Goal: Complete application form

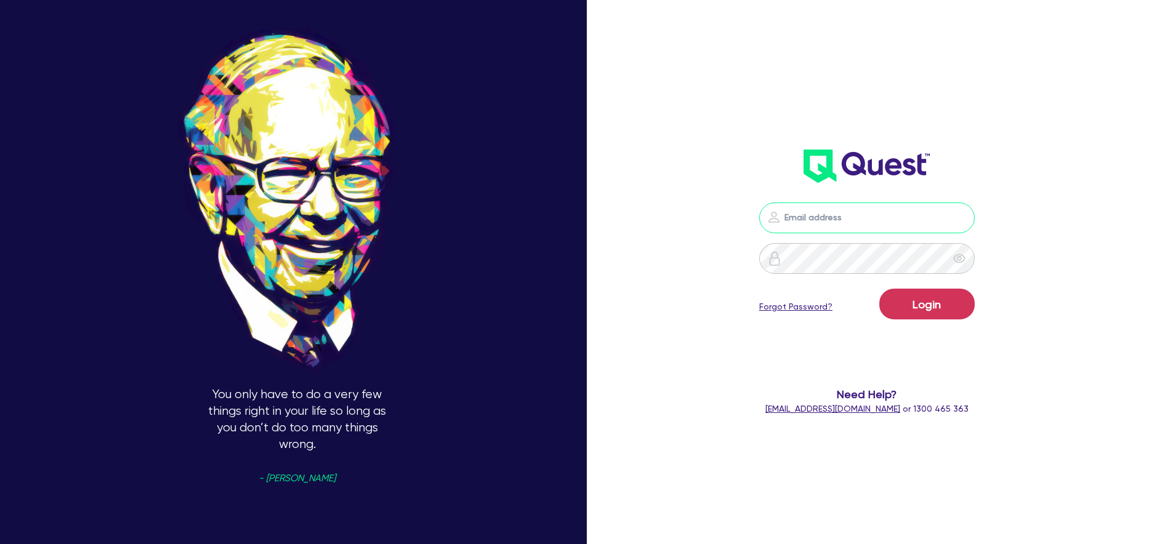
type input "william.herman"
drag, startPoint x: 880, startPoint y: 221, endPoint x: 877, endPoint y: 212, distance: 9.9
click at [880, 221] on input "william.herman" at bounding box center [866, 218] width 215 height 31
type input "william.herman@quest.finance"
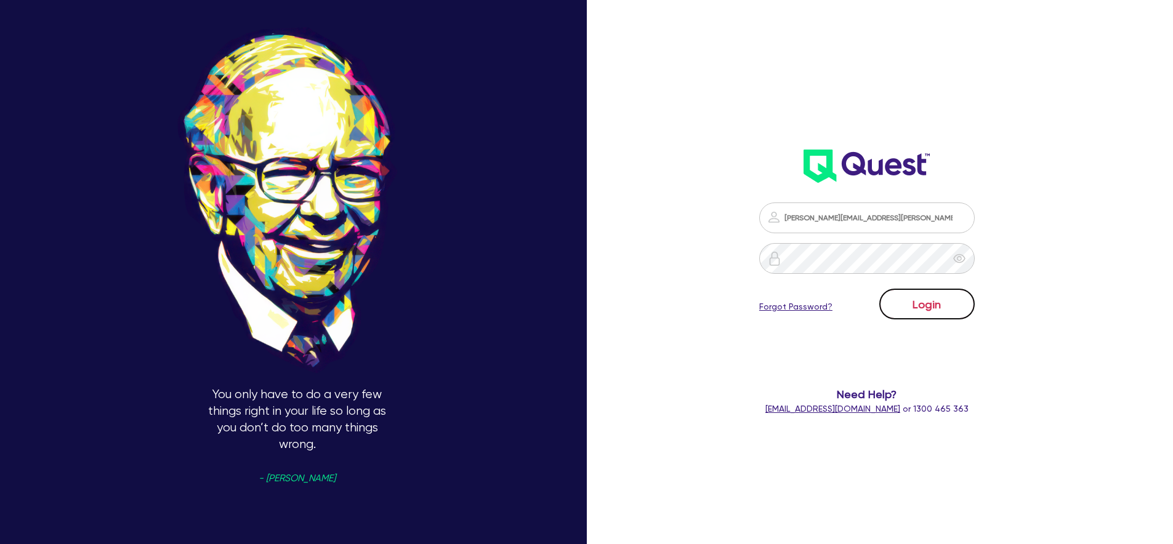
click at [919, 300] on button "Login" at bounding box center [926, 304] width 95 height 31
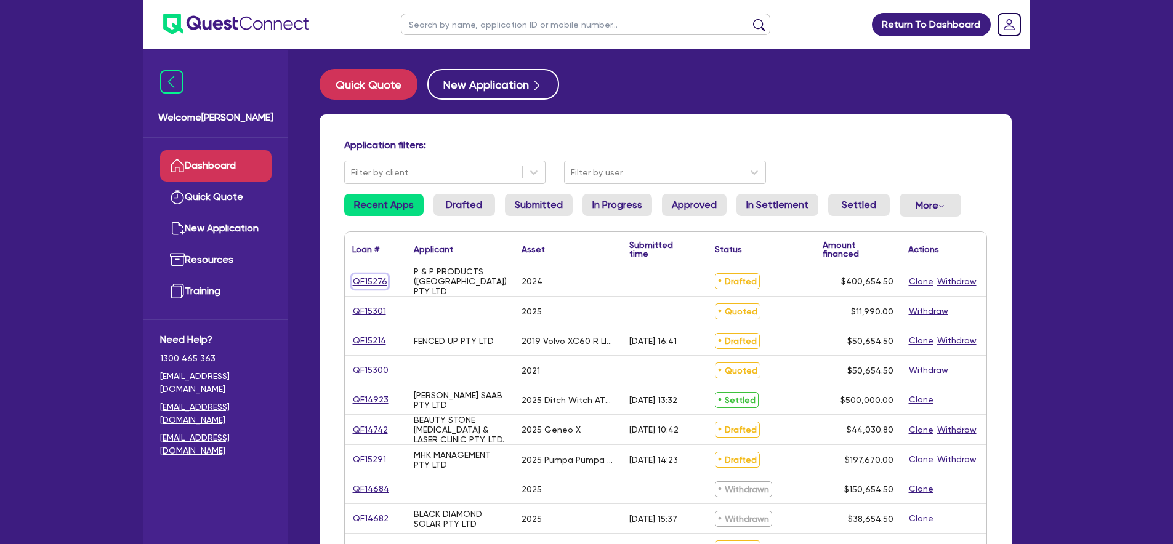
click at [373, 279] on link "QF15276" at bounding box center [370, 282] width 36 height 14
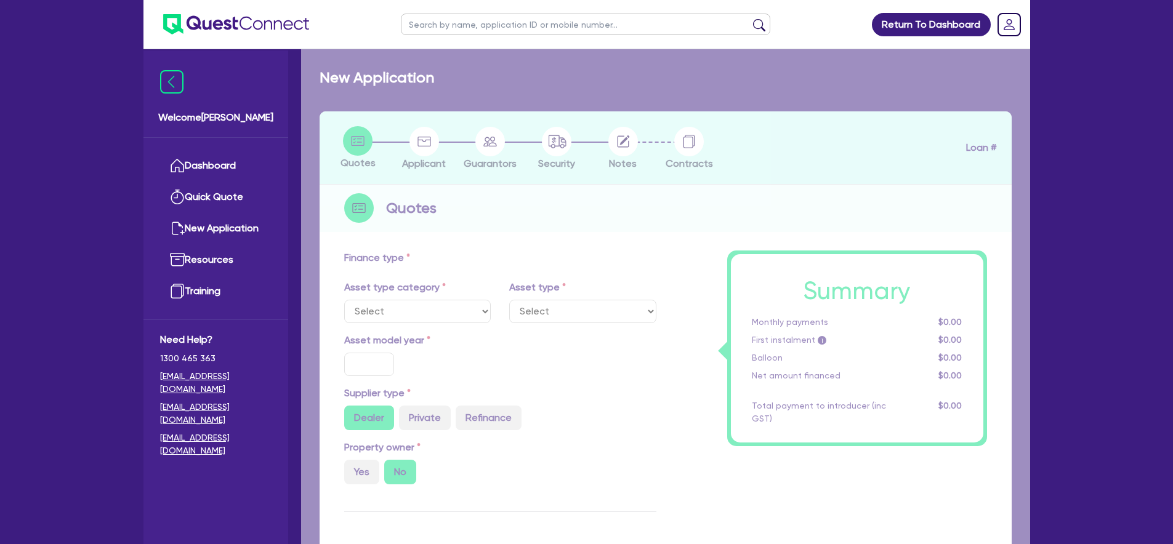
select select "CARS_AND_LIGHT_TRUCKS"
type input "2024"
radio input "false"
radio input "true"
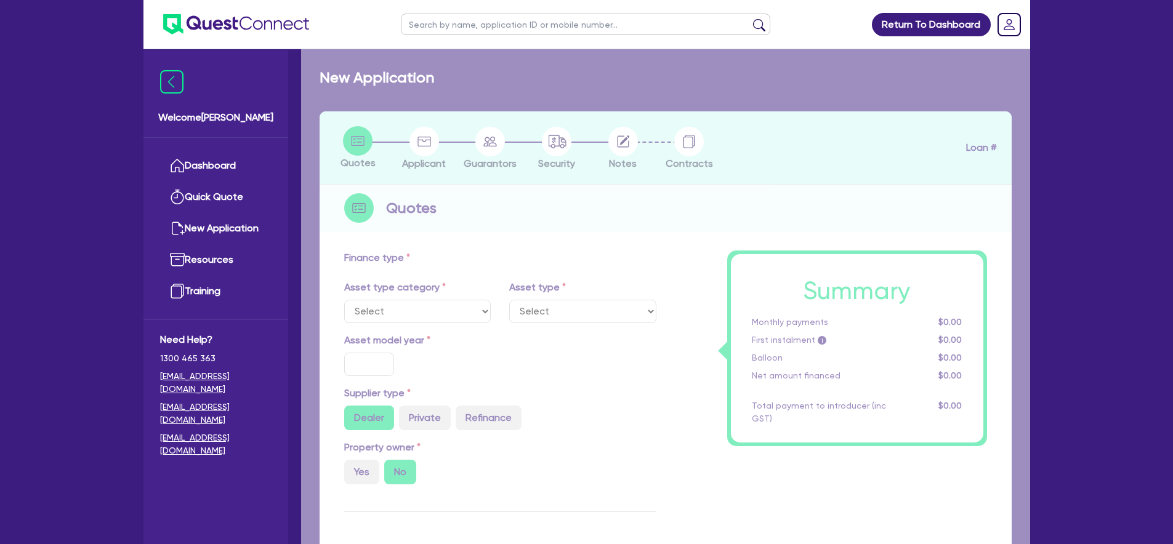
type input "400,000"
type input "4"
type input "16,026.18"
type input "17.95"
select select "PASSENGER_VEHICLES"
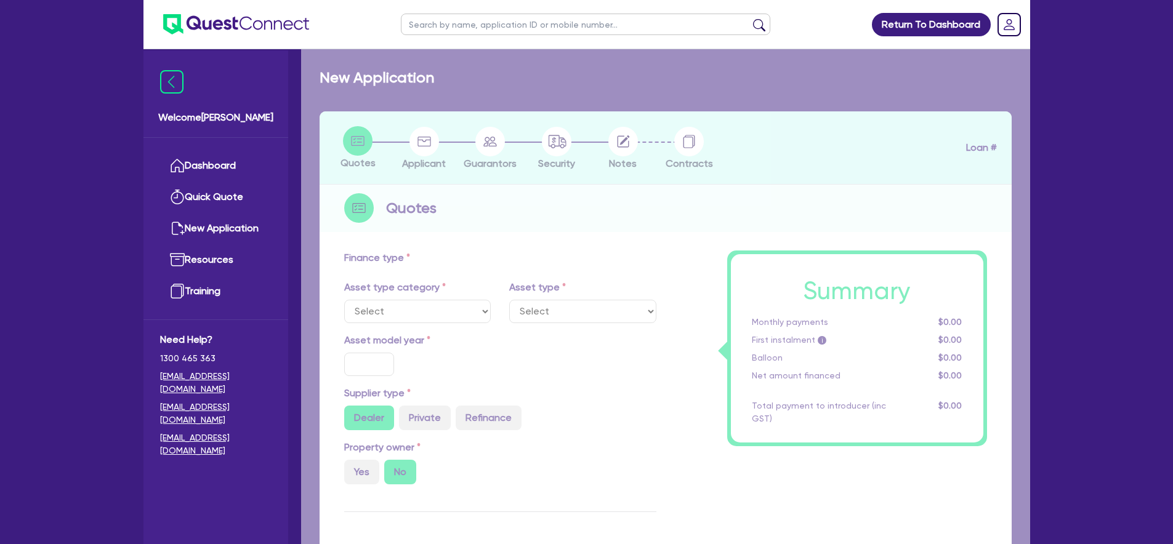
select select "CARS_AND_LIGHT_TRUCKS"
type input "2024"
radio input "false"
radio input "true"
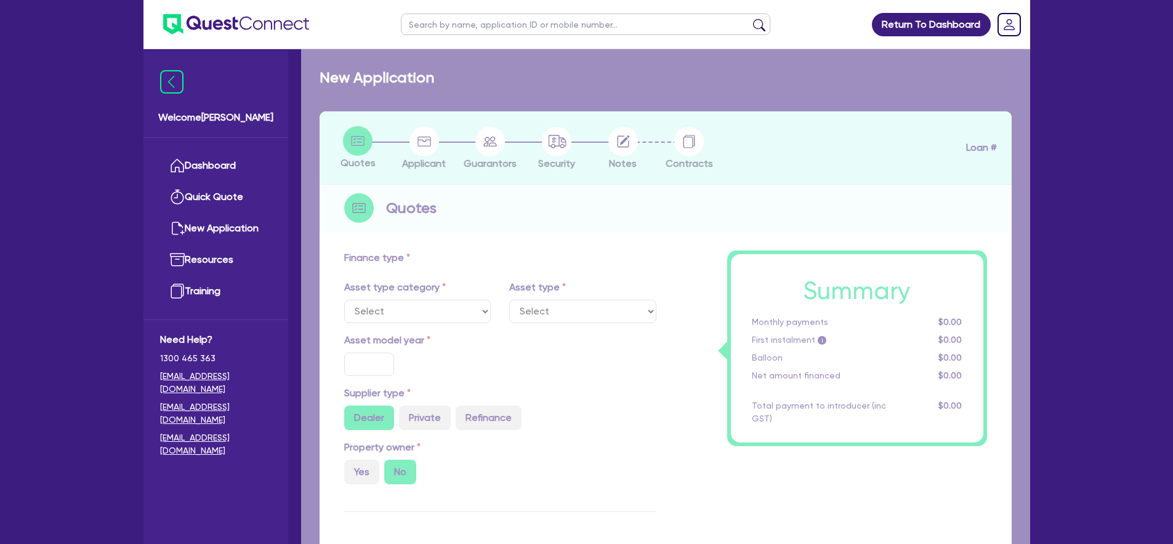
type input "400,000"
type input "4"
type input "16,026.18"
type input "17.95"
select select "PASSENGER_VEHICLES"
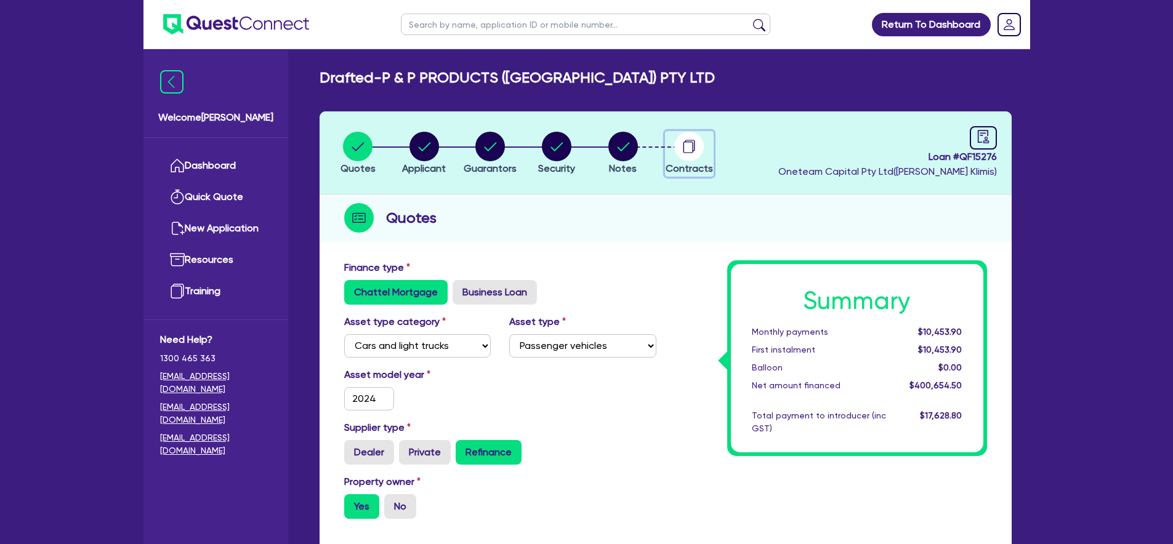
click at [697, 151] on circle "button" at bounding box center [689, 147] width 30 height 30
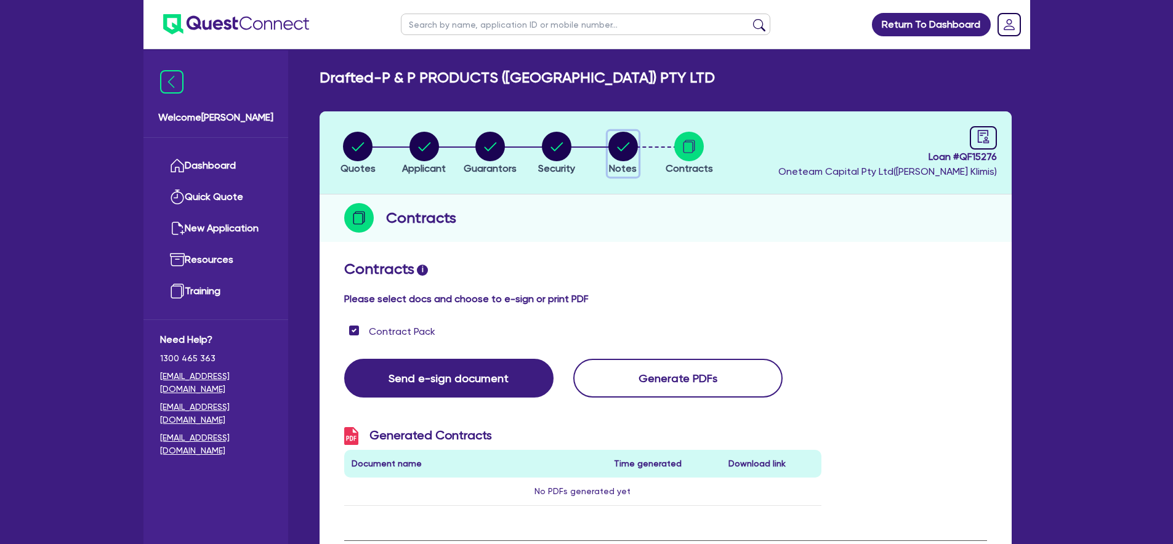
click at [629, 146] on circle "button" at bounding box center [623, 147] width 30 height 30
select select "Quest Finance - Own Book"
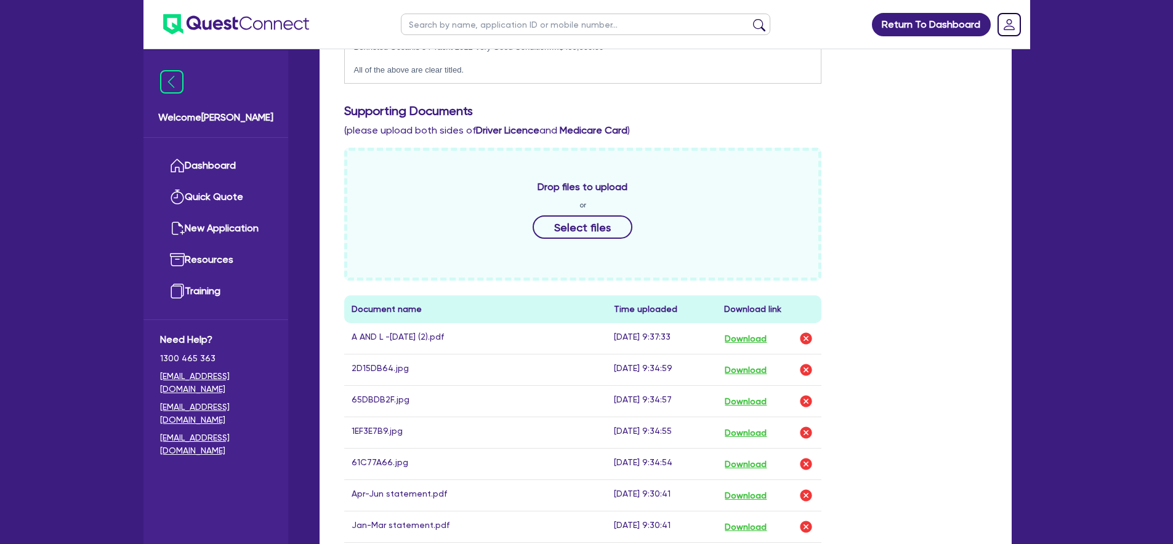
scroll to position [486, 0]
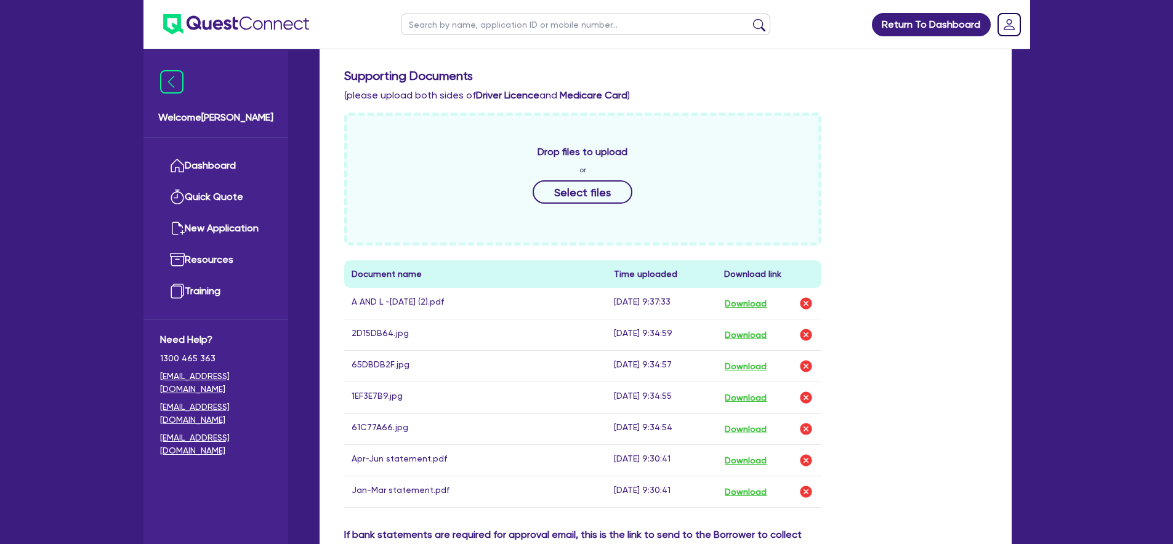
click at [941, 214] on div "Drop files to upload or Select files Document name Time uploaded Download link …" at bounding box center [665, 320] width 661 height 415
